Goal: Check status: Check status

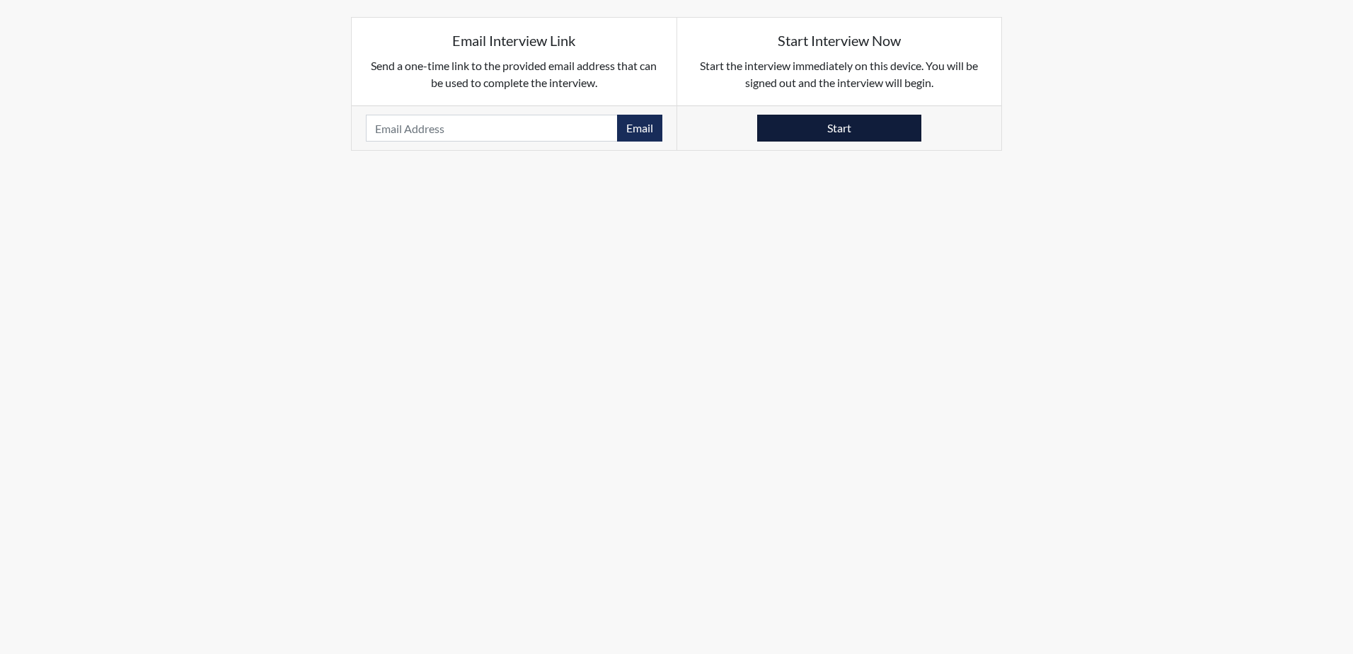
click at [845, 125] on button "Start" at bounding box center [839, 128] width 164 height 27
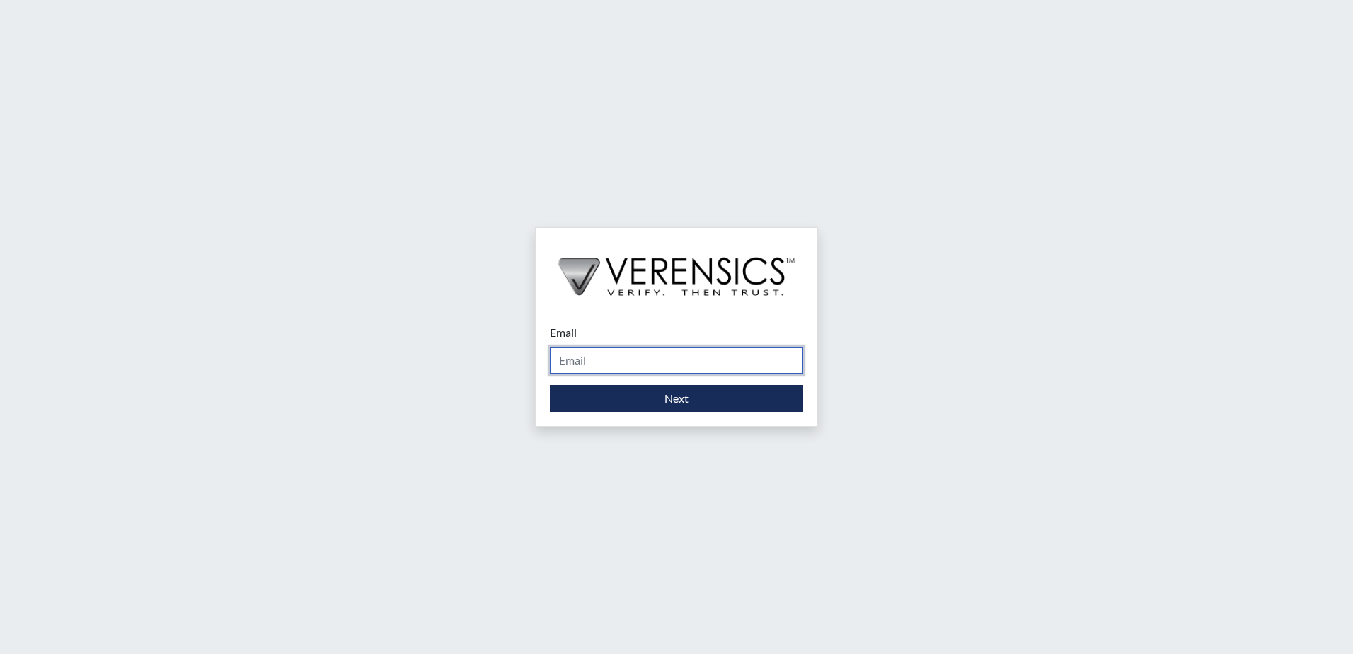
click at [597, 361] on input "Email" at bounding box center [676, 360] width 253 height 27
type input "sherry.gillyard1@gdc.ga.gov"
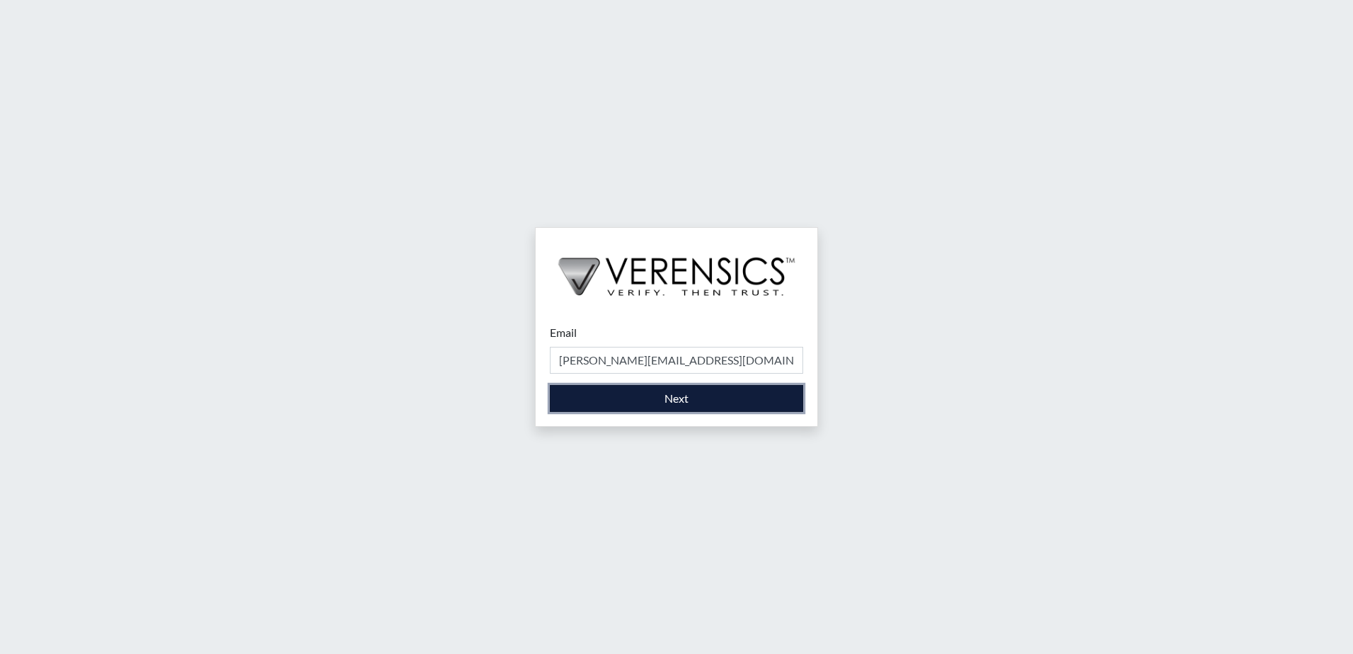
click at [640, 401] on button "Next" at bounding box center [676, 398] width 253 height 27
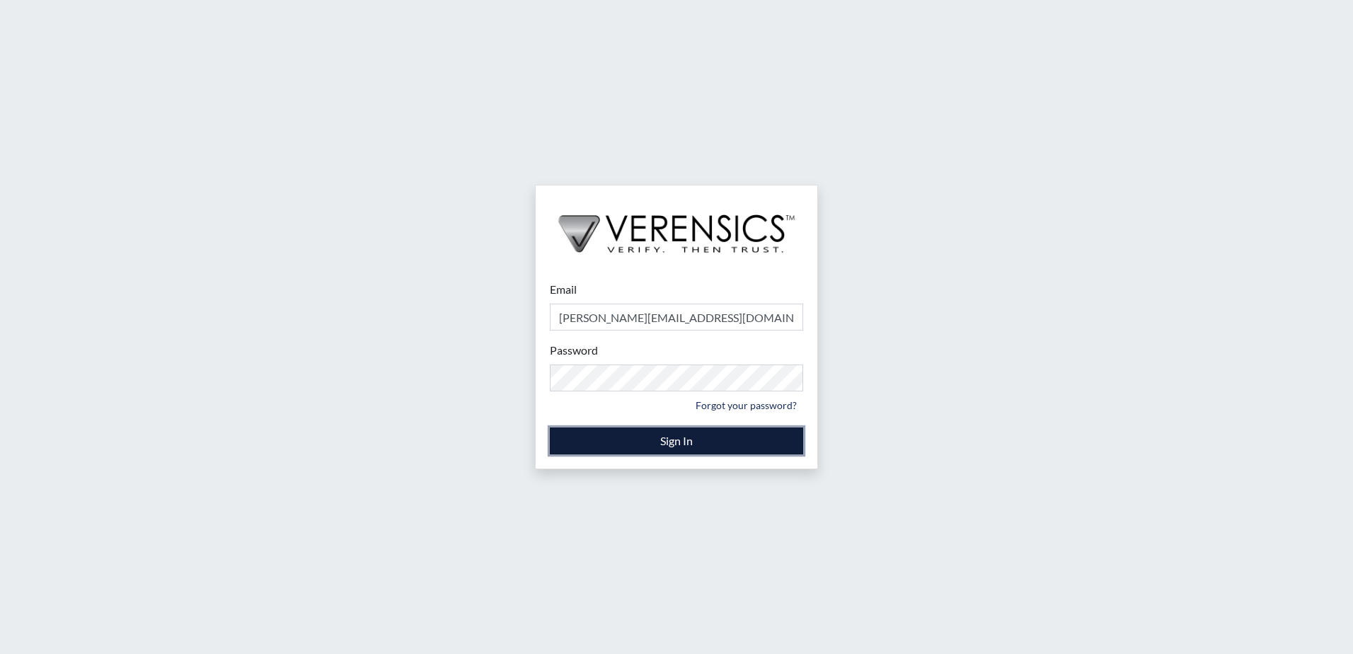
click at [635, 440] on button "Sign In" at bounding box center [676, 440] width 253 height 27
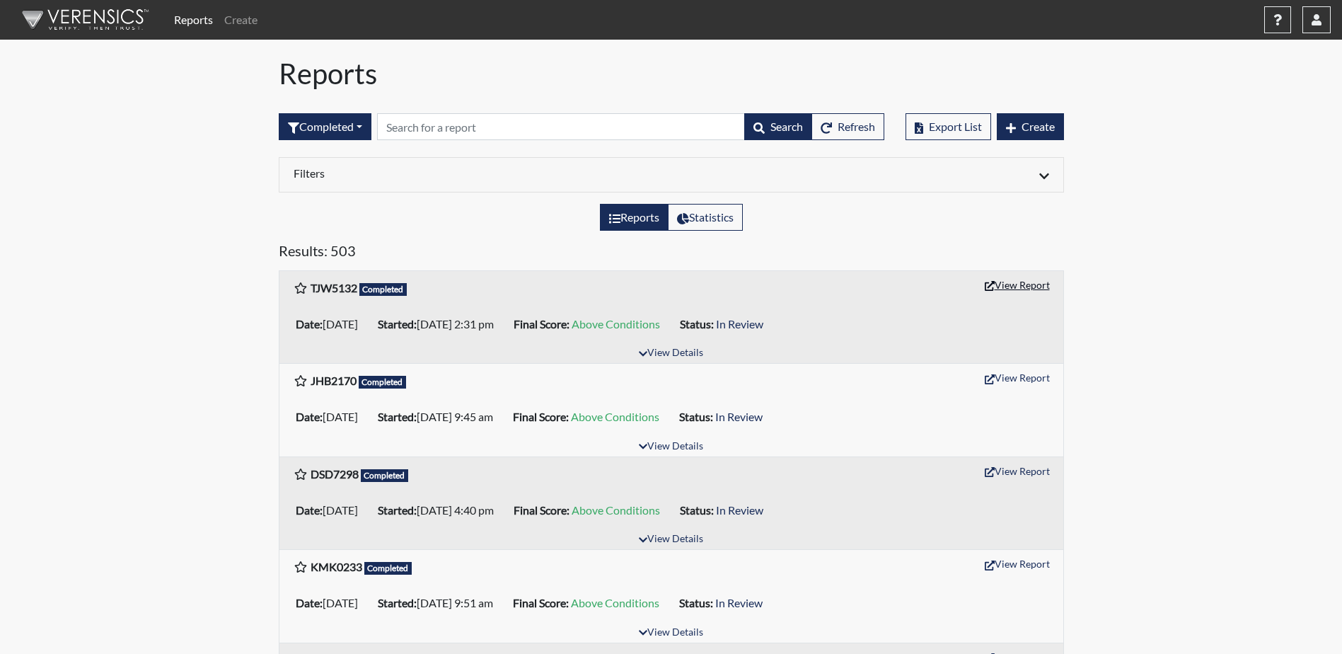
click at [1023, 289] on button "View Report" at bounding box center [1018, 285] width 78 height 22
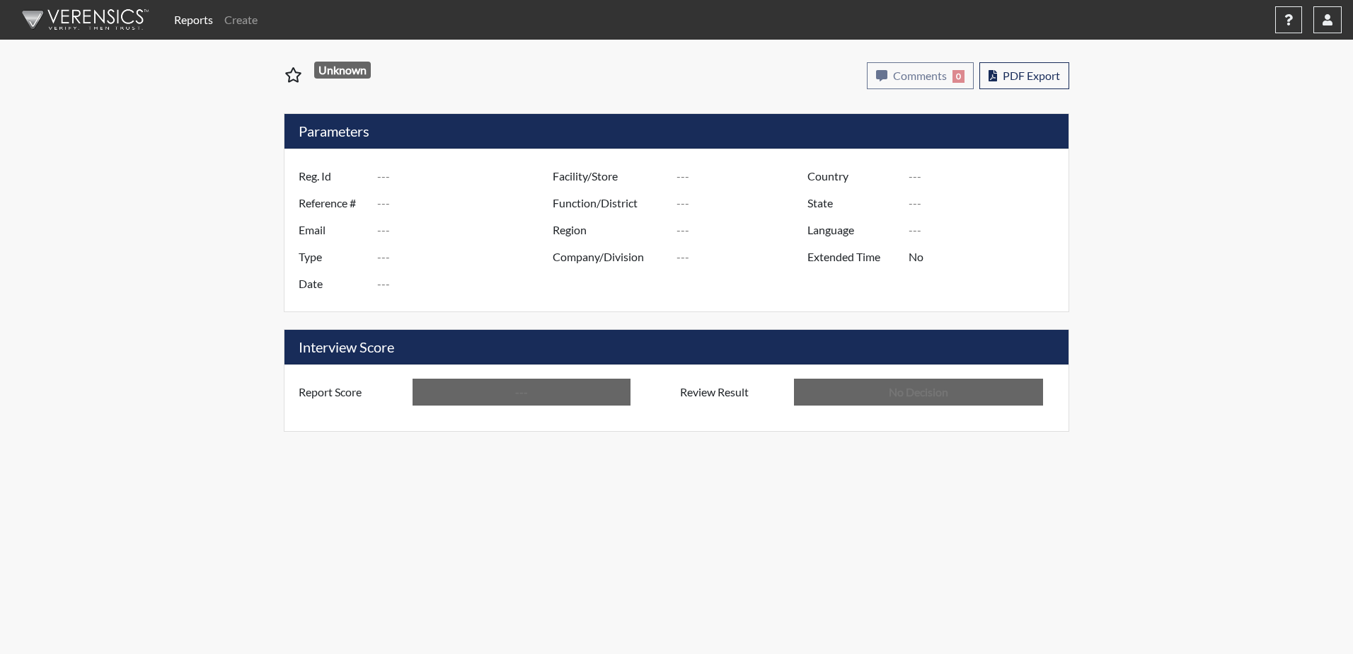
type input "TJW5132"
type input "51624"
type input "---"
type input "Corrections Pre-Employment"
type input "Oct 6, 2025"
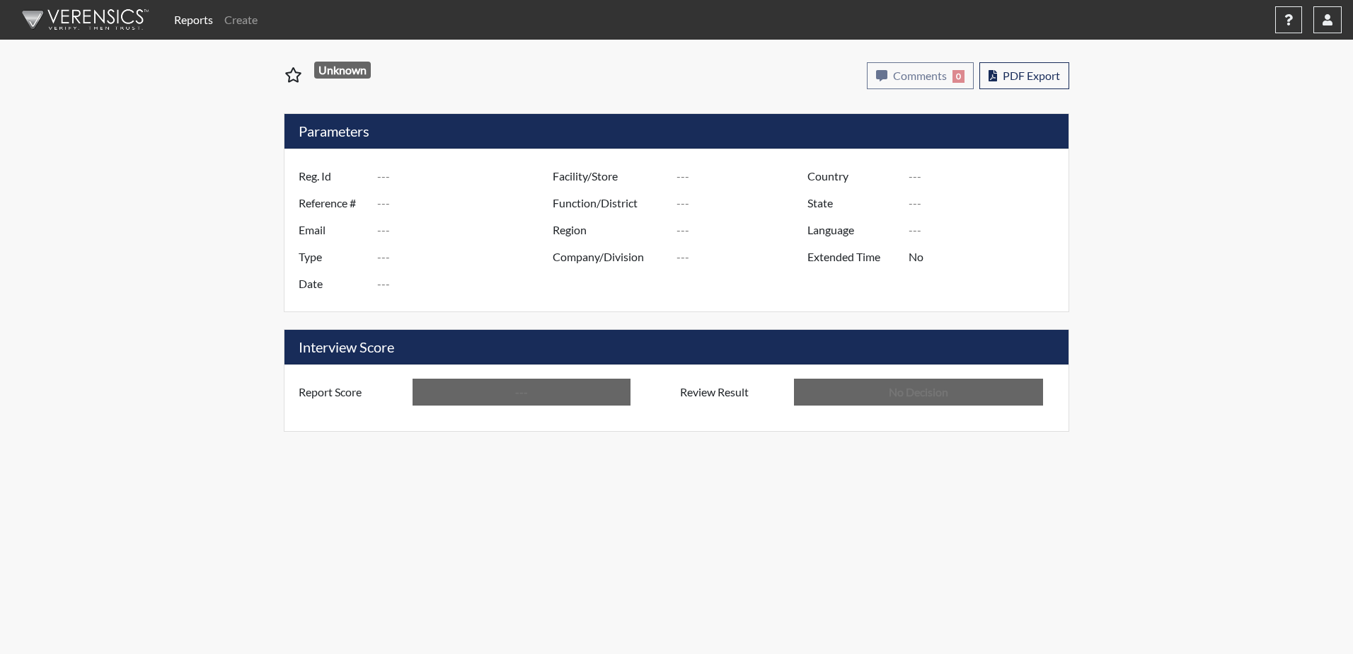
type input "Valdosta SP"
type input "United States"
type input "Georgia"
type input "English"
type input "Above Conditions"
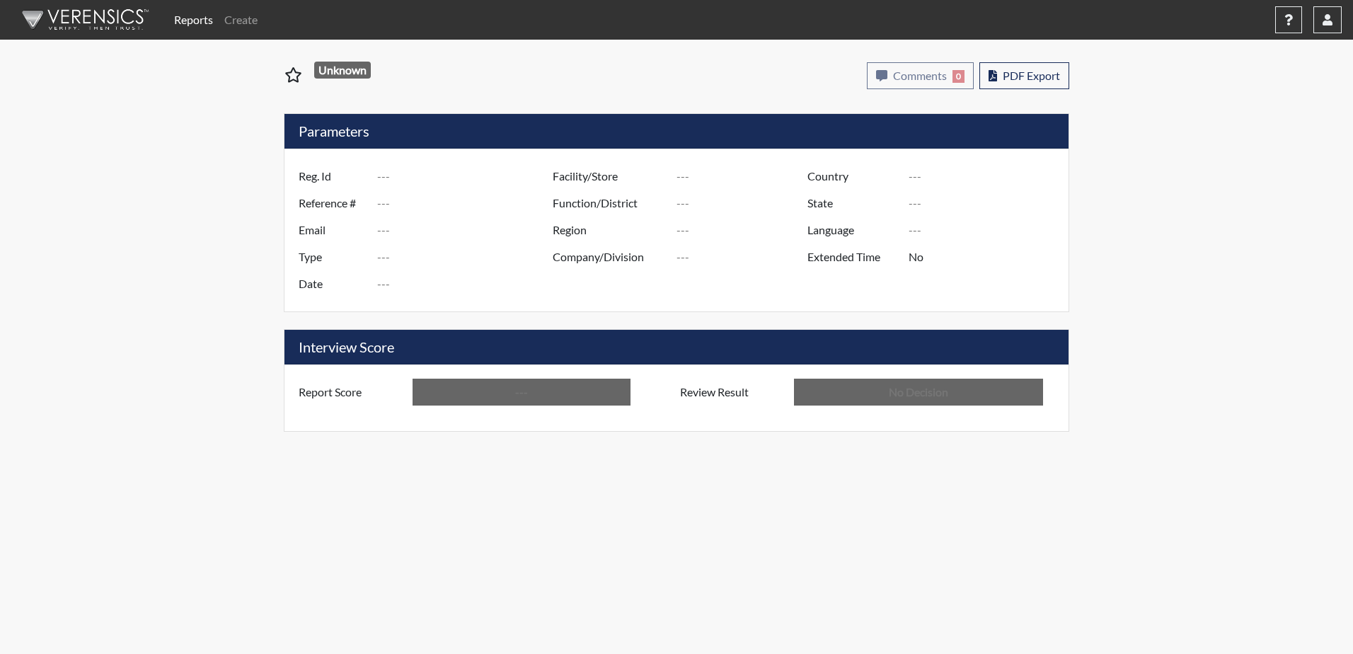
type input "In Review"
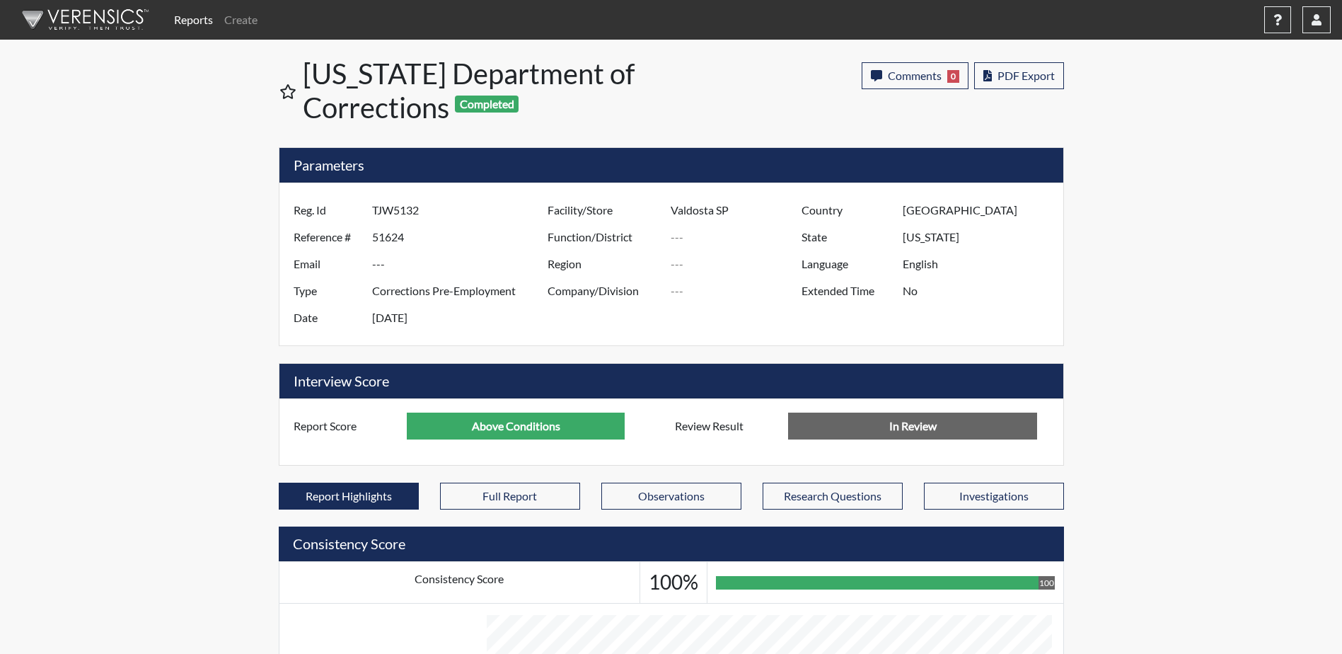
scroll to position [707419, 707065]
